Goal: Check status: Check status

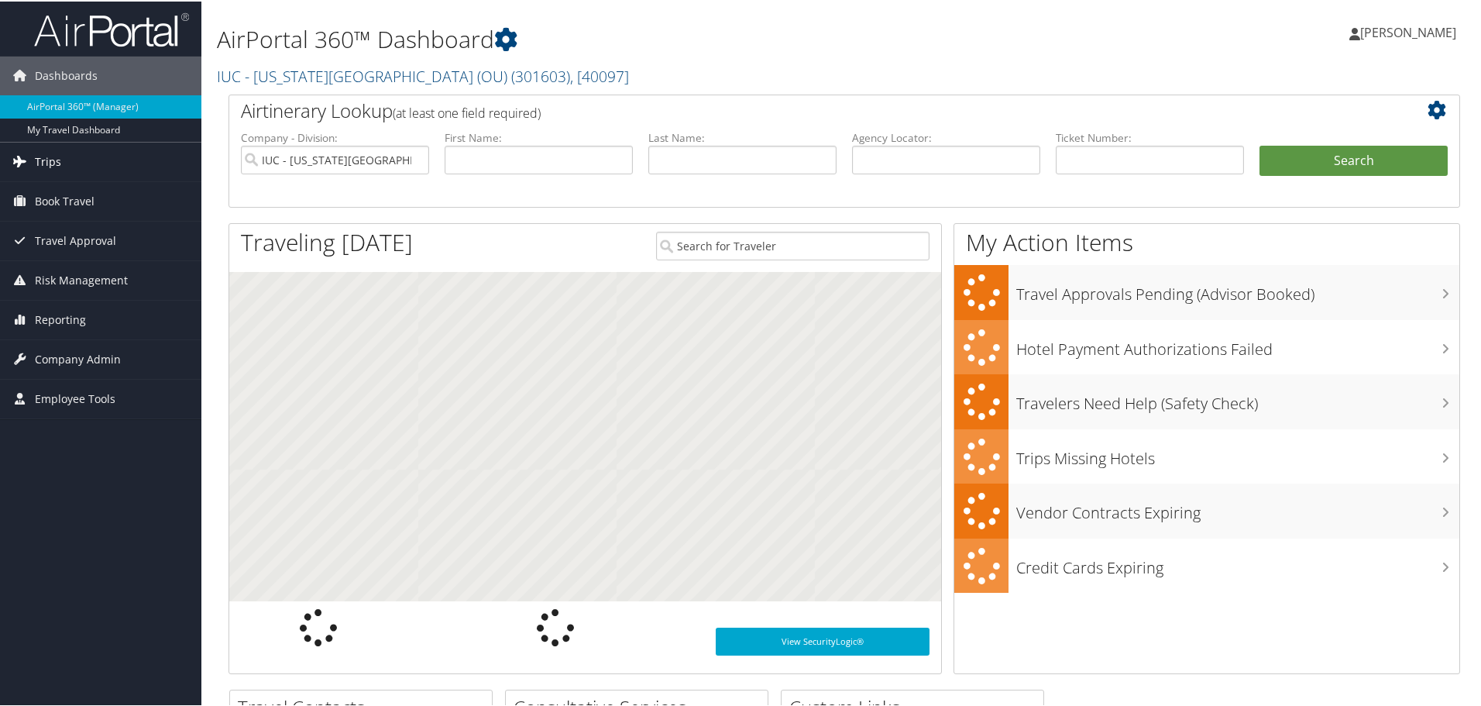
click at [66, 166] on link "Trips" at bounding box center [100, 160] width 201 height 39
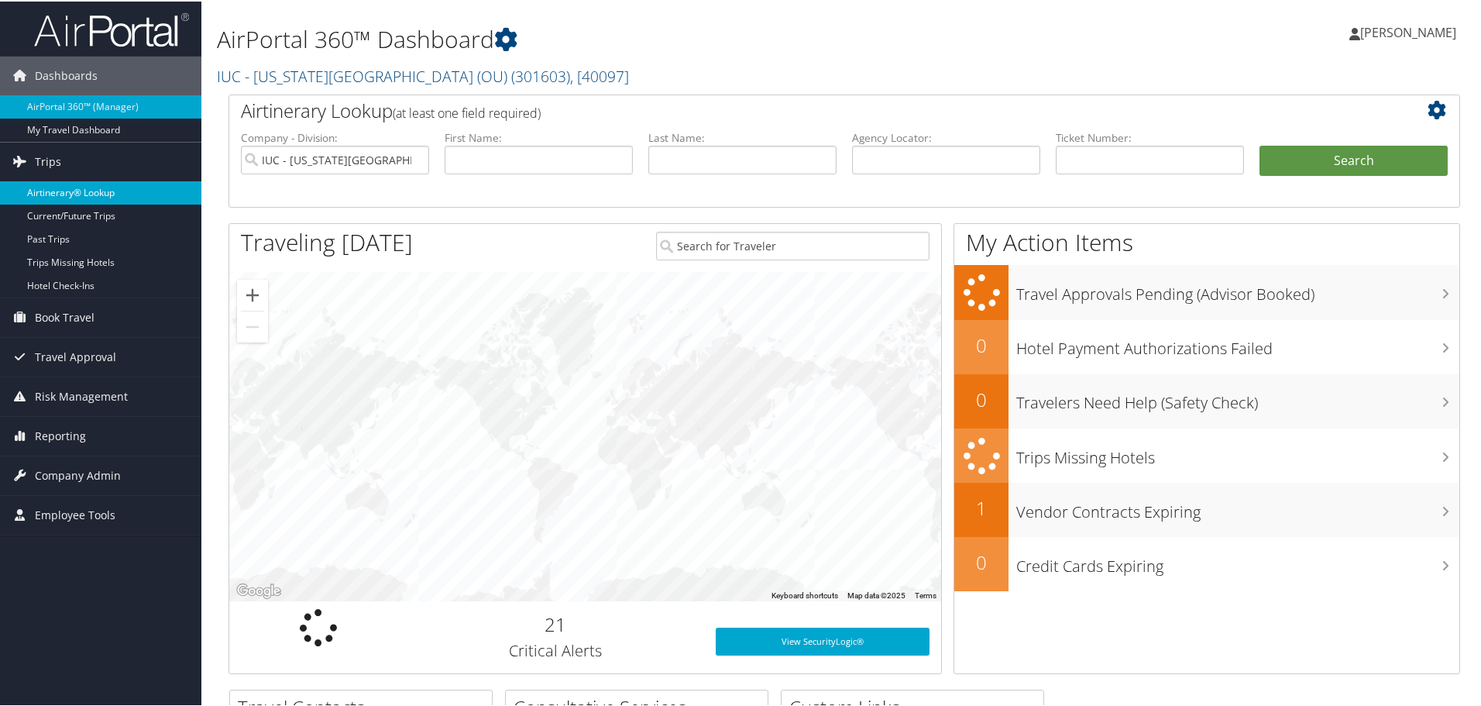
click at [71, 188] on link "Airtinerary® Lookup" at bounding box center [100, 191] width 201 height 23
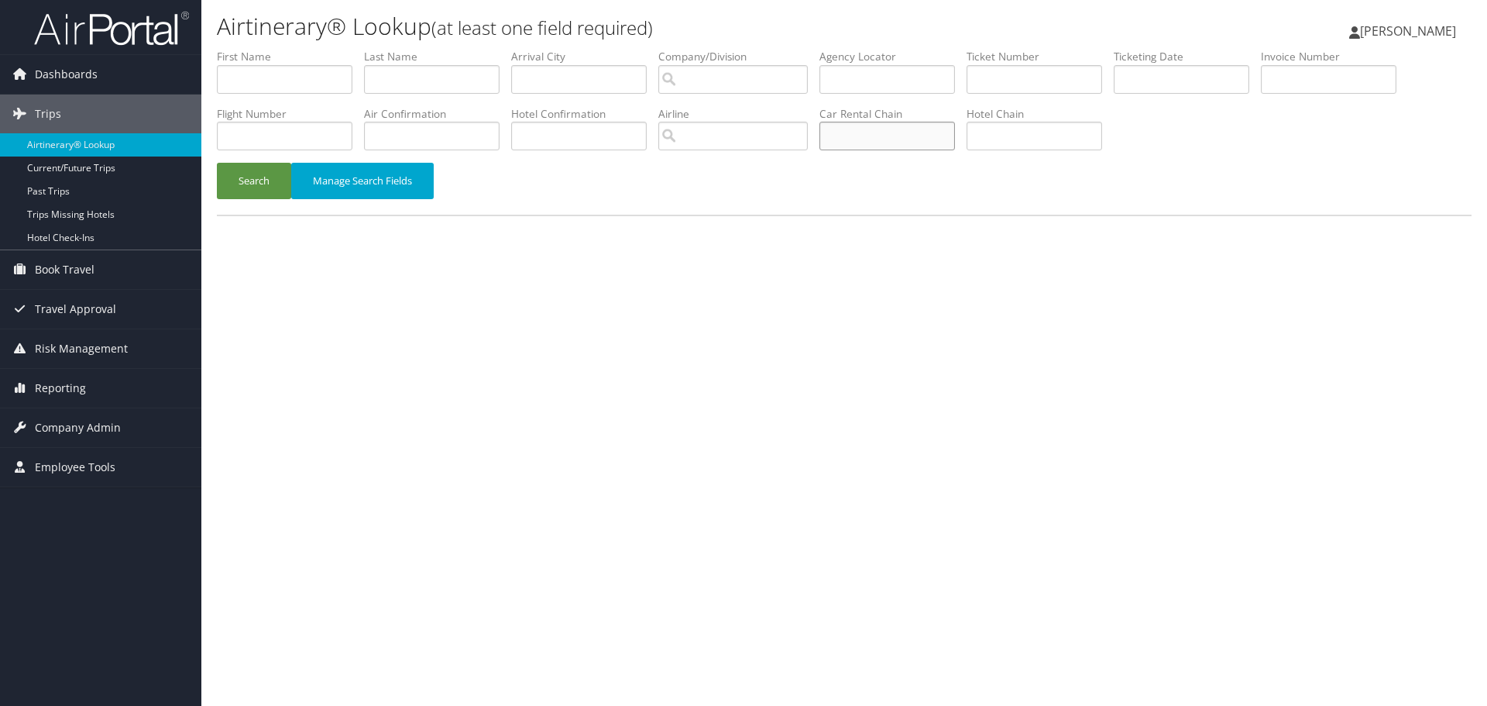
click at [895, 131] on input "text" at bounding box center [887, 136] width 136 height 29
type input "enterprise"
click at [477, 80] on input "text" at bounding box center [432, 79] width 136 height 29
type input "[PERSON_NAME]"
click at [217, 163] on button "Search" at bounding box center [254, 181] width 74 height 36
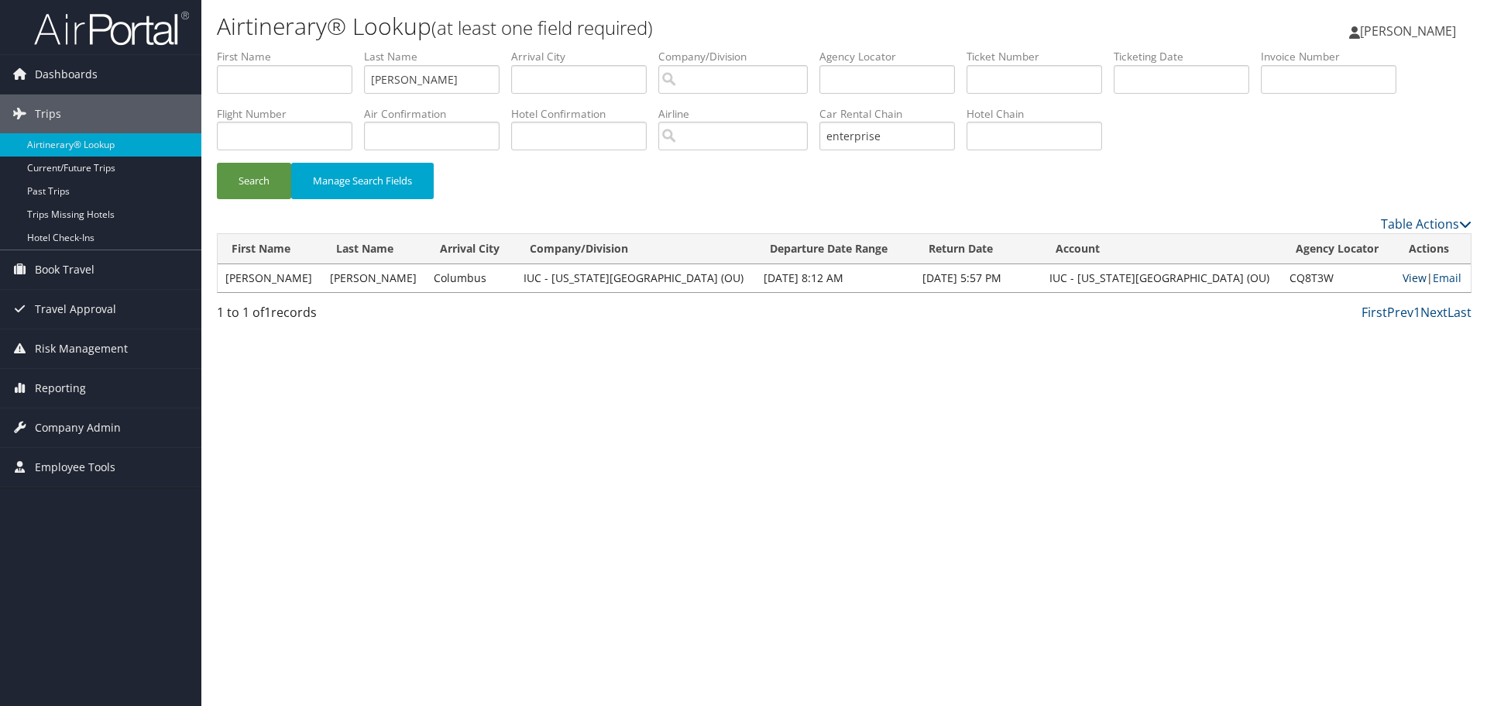
click at [1403, 275] on link "View" at bounding box center [1415, 277] width 24 height 15
click at [377, 356] on div "Airtinerary® Lookup (at least one field required) [PERSON_NAME] [PERSON_NAME] M…" at bounding box center [844, 353] width 1286 height 706
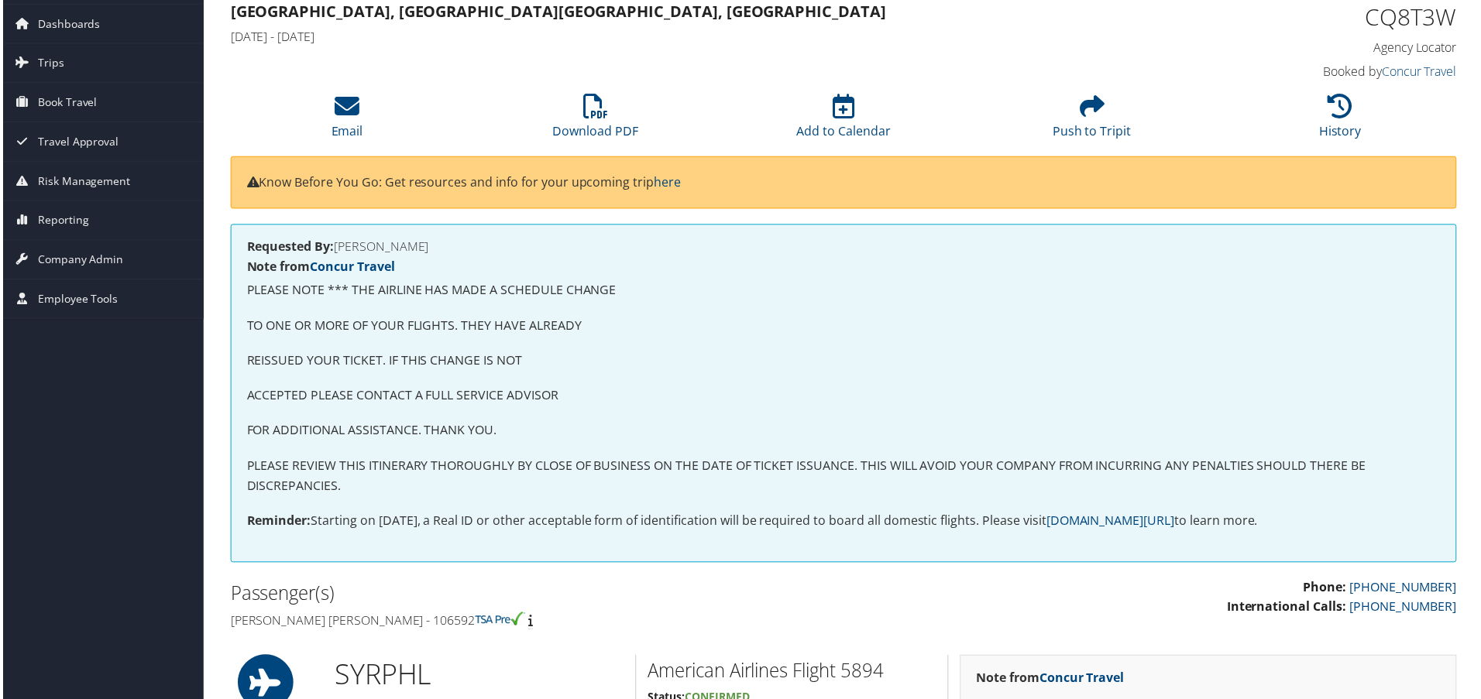
scroll to position [77, 0]
